Goal: Navigation & Orientation: Understand site structure

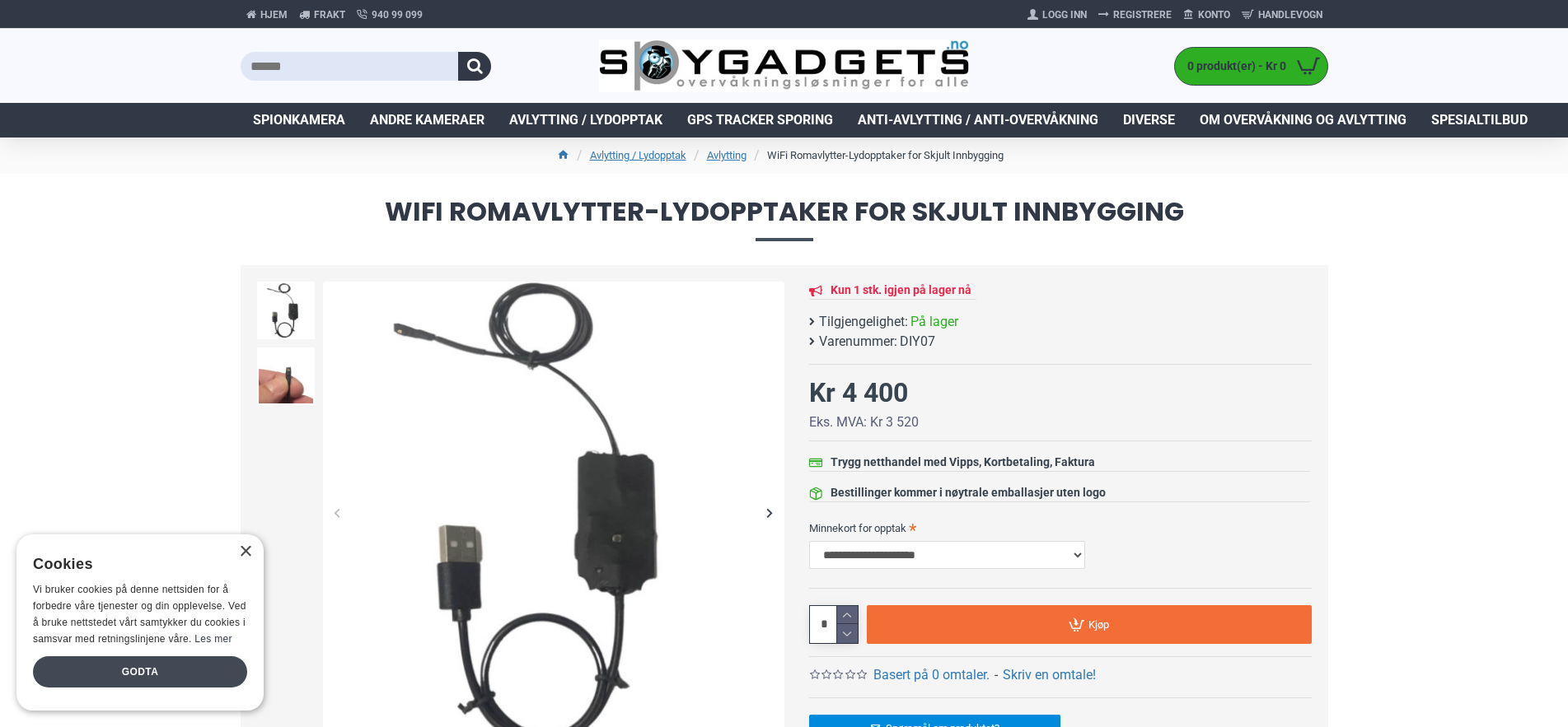
click at [129, 669] on div "Godta" at bounding box center [140, 672] width 214 height 32
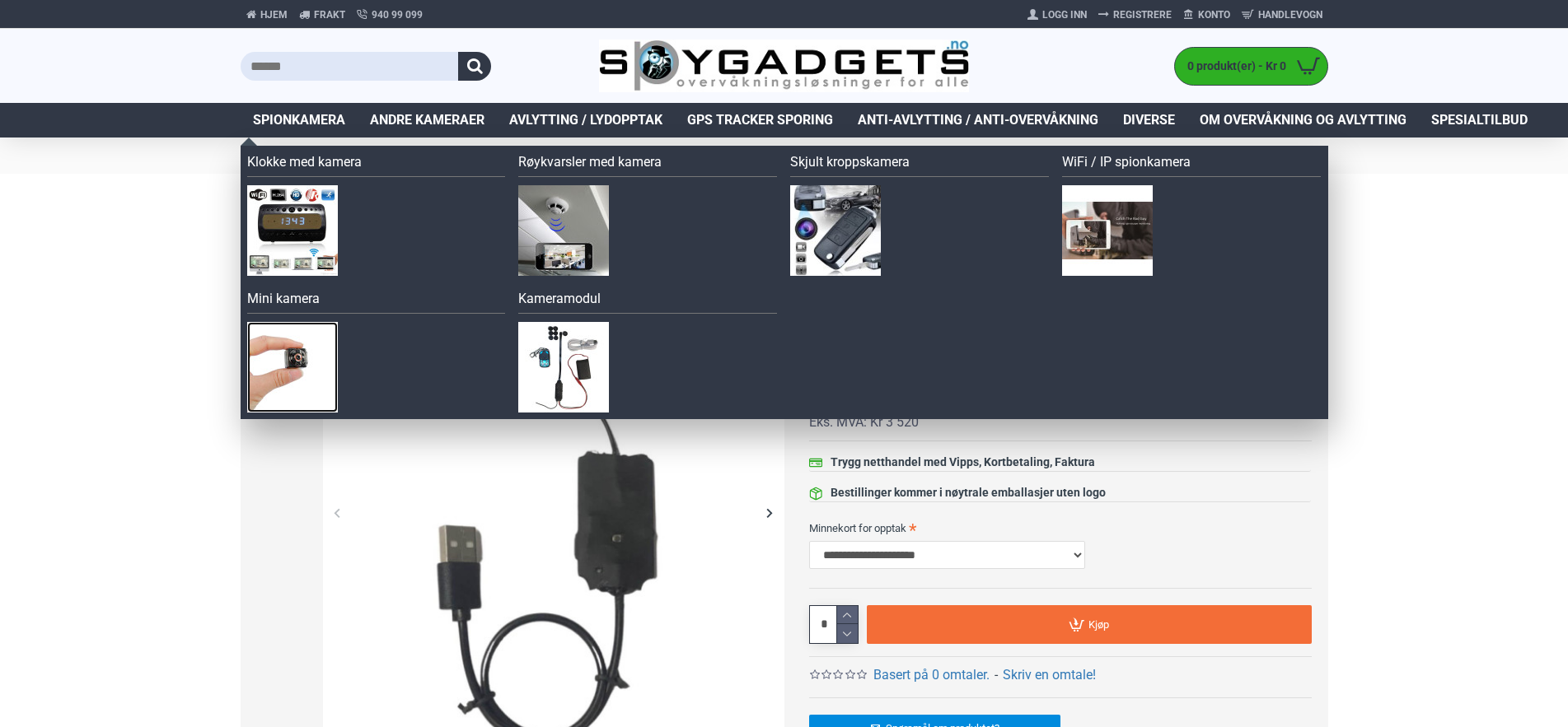
click at [307, 362] on img at bounding box center [293, 367] width 91 height 91
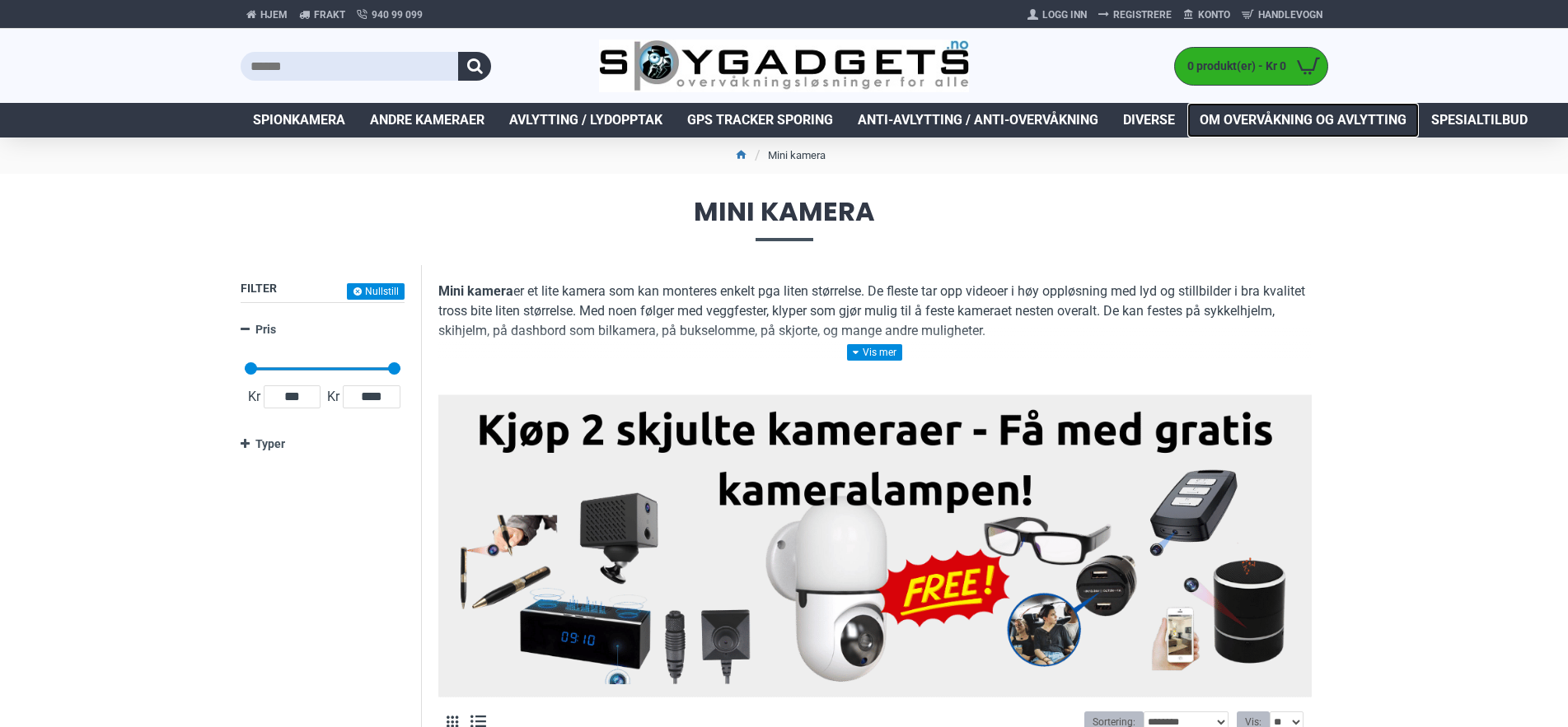
click at [1283, 119] on span "Om overvåkning og avlytting" at bounding box center [1302, 120] width 206 height 20
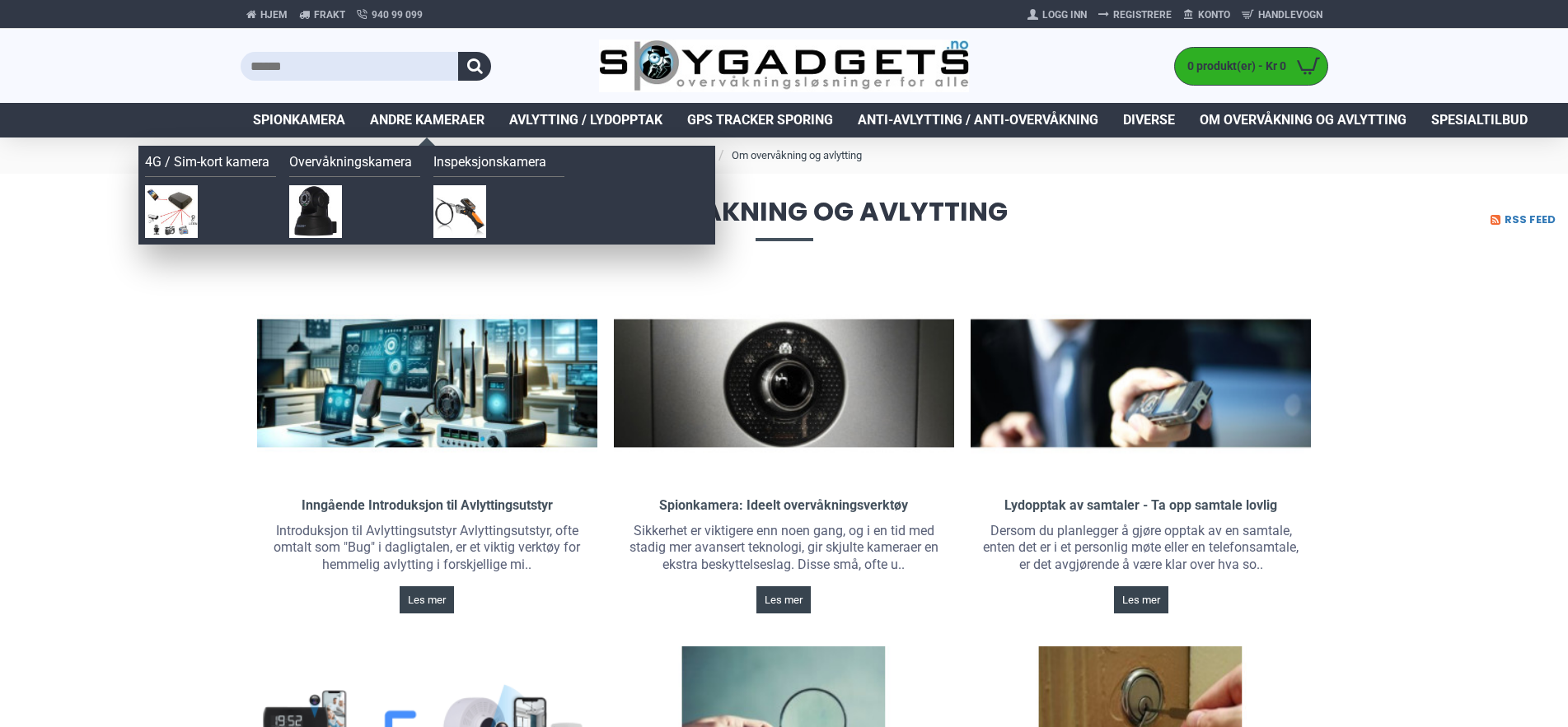
click at [406, 116] on span "Andre kameraer" at bounding box center [428, 120] width 115 height 20
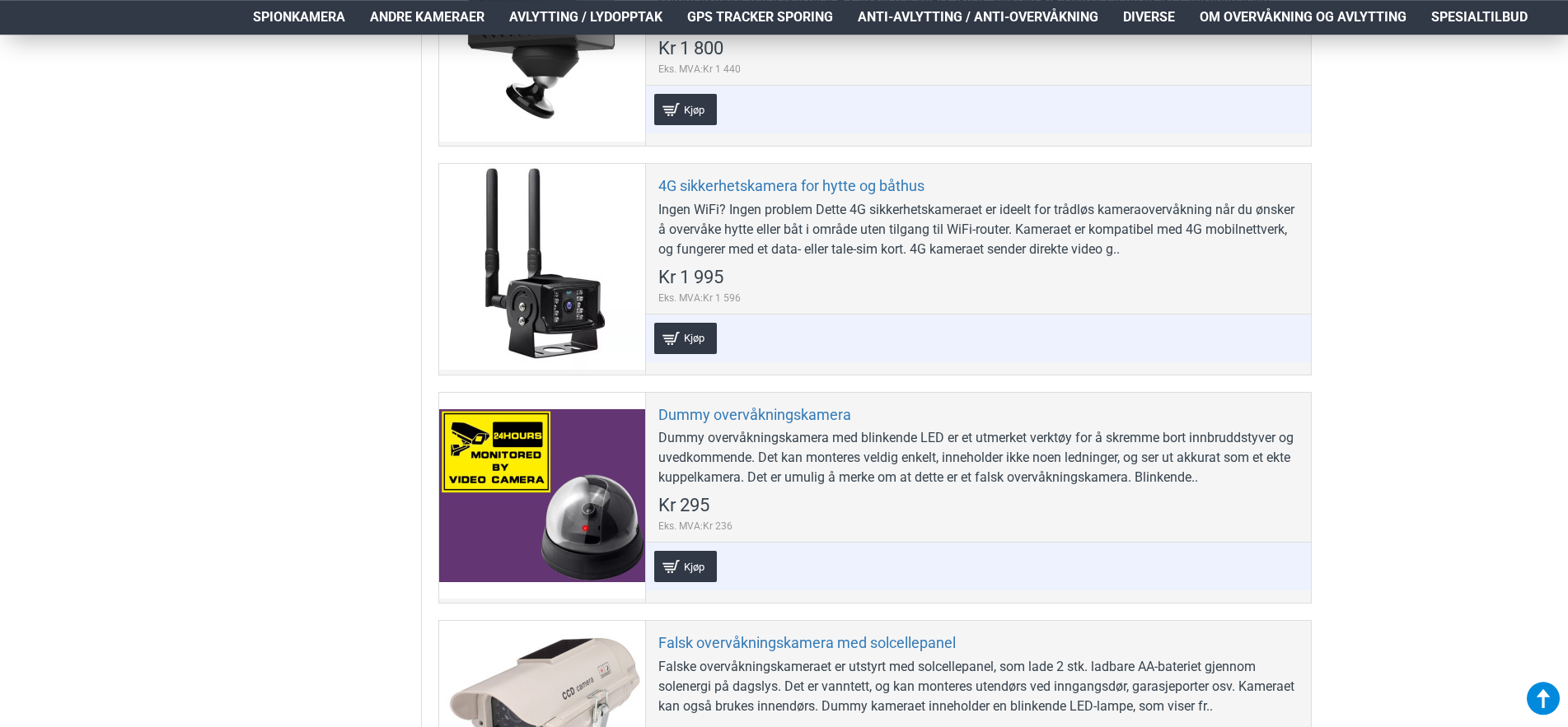
scroll to position [840, 0]
